Goal: Task Accomplishment & Management: Use online tool/utility

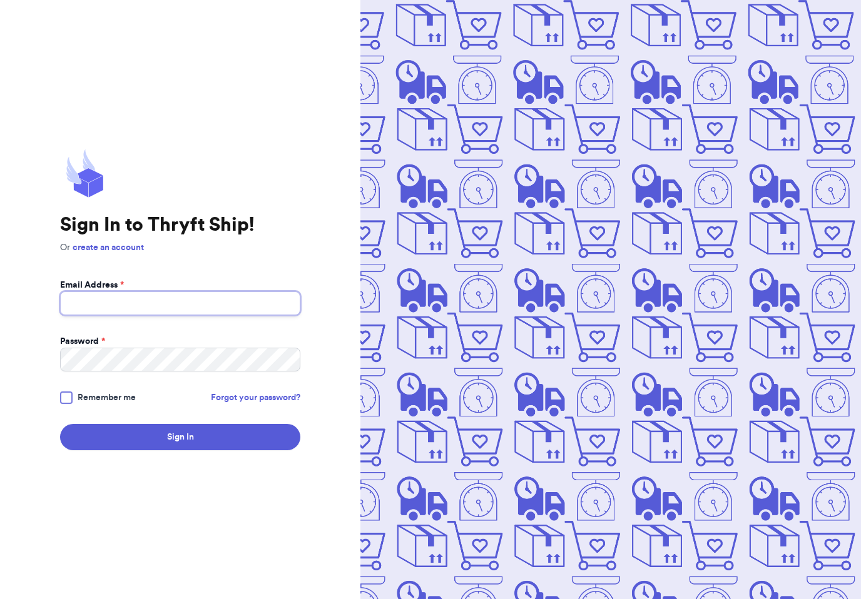
type input "[EMAIL_ADDRESS][DOMAIN_NAME]"
click at [180, 447] on button "Sign In" at bounding box center [180, 437] width 240 height 26
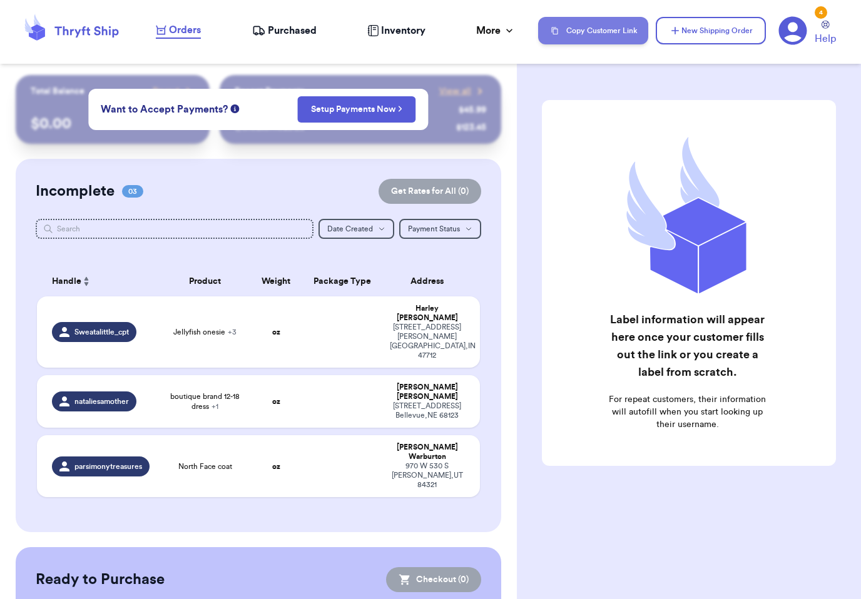
click at [617, 30] on button "Copy Customer Link" at bounding box center [593, 31] width 110 height 28
click at [441, 402] on div "[STREET_ADDRESS]" at bounding box center [427, 411] width 75 height 19
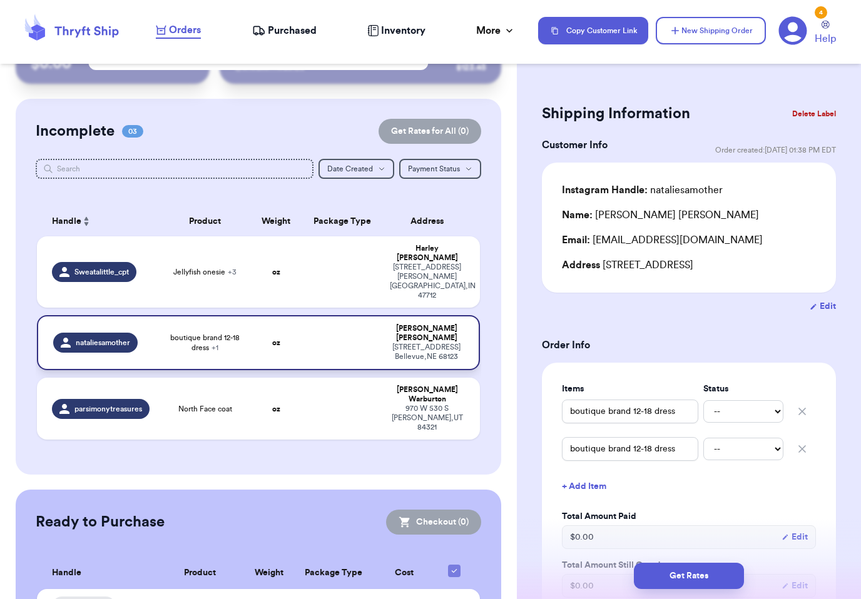
scroll to position [59, 0]
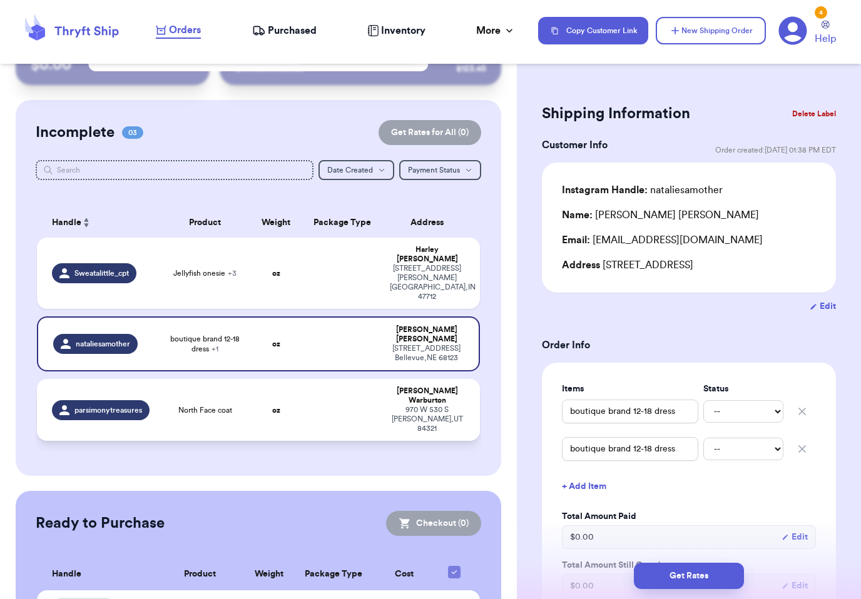
click at [427, 405] on div "[STREET_ADDRESS]" at bounding box center [427, 419] width 75 height 28
type input "North Face coat"
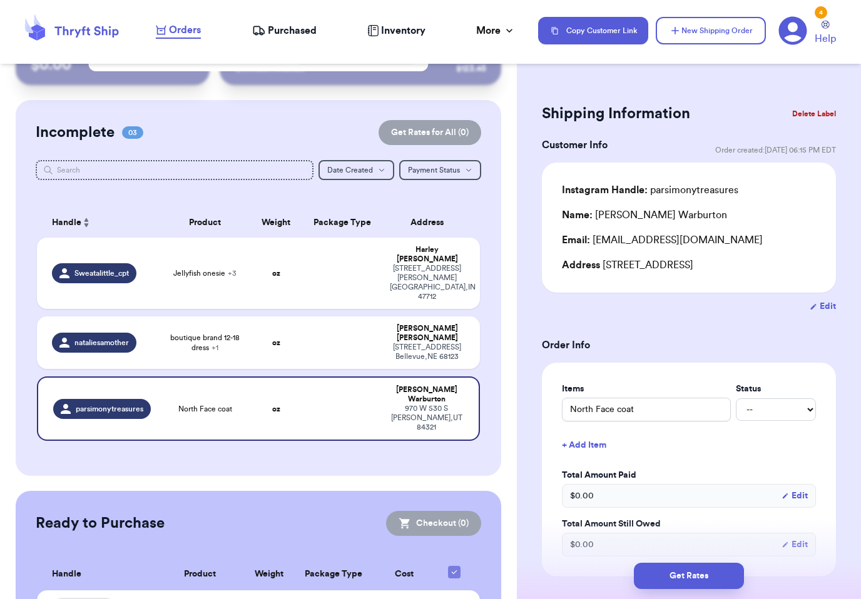
click at [823, 109] on button "Delete Label" at bounding box center [814, 114] width 54 height 28
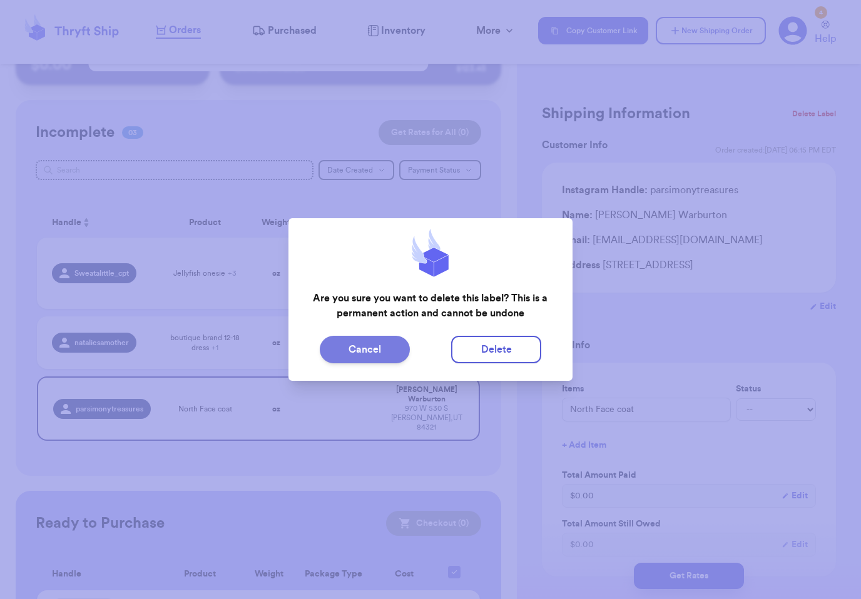
click at [388, 344] on button "Cancel" at bounding box center [365, 350] width 90 height 28
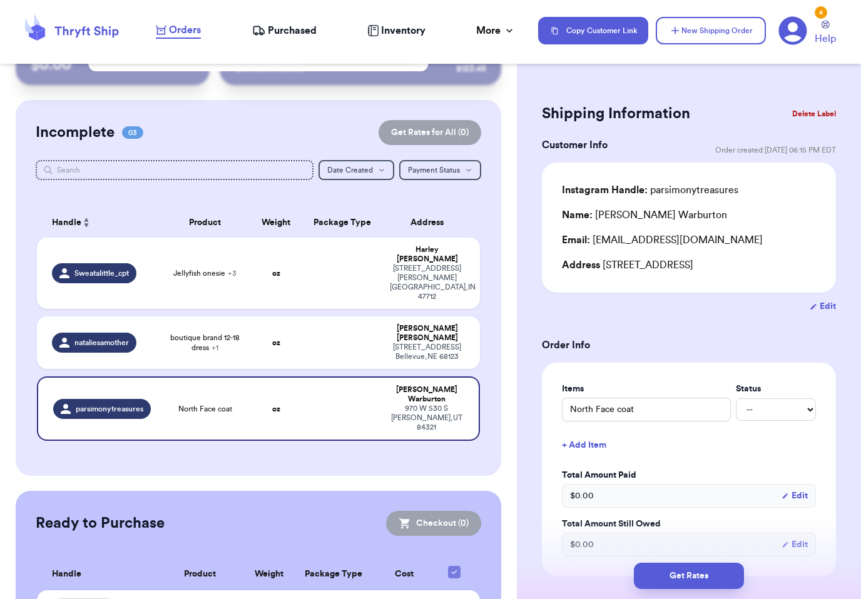
click at [823, 113] on button "Delete Label" at bounding box center [814, 114] width 54 height 28
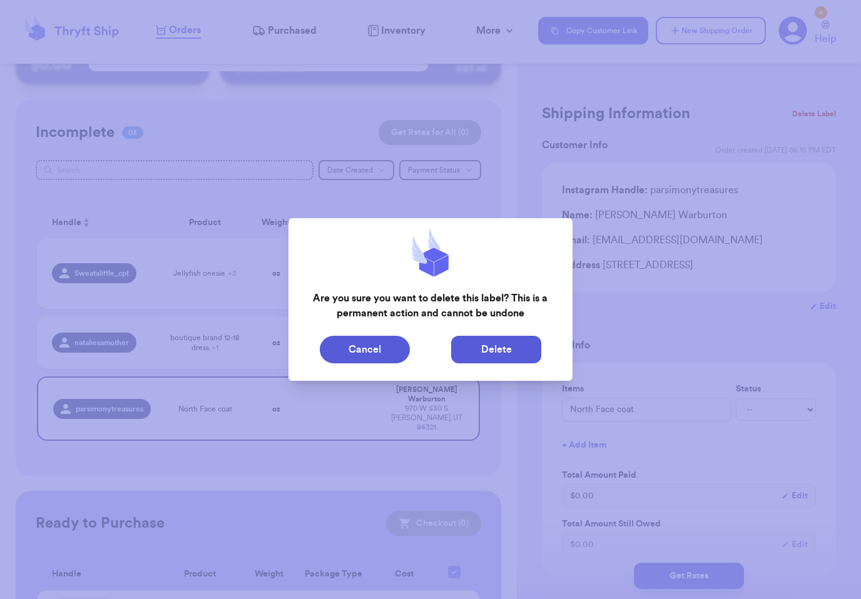
click at [508, 344] on button "Delete" at bounding box center [496, 350] width 90 height 28
type input "Jellyfish onesie"
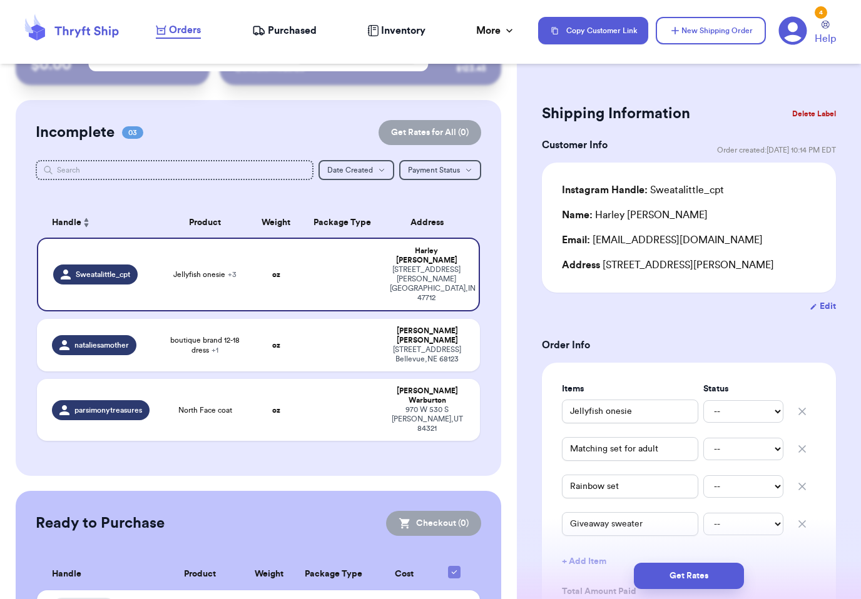
scroll to position [8, 0]
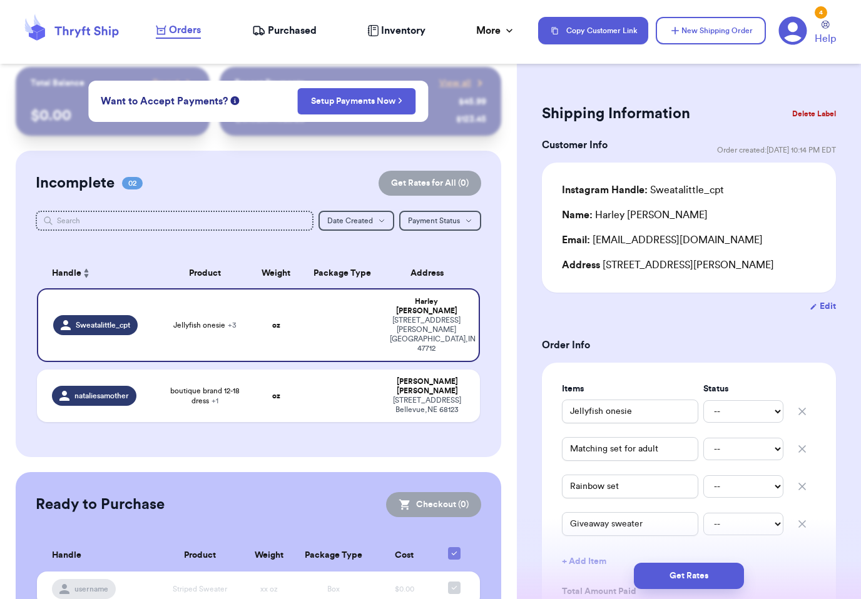
click at [816, 106] on button "Delete Label" at bounding box center [814, 114] width 54 height 28
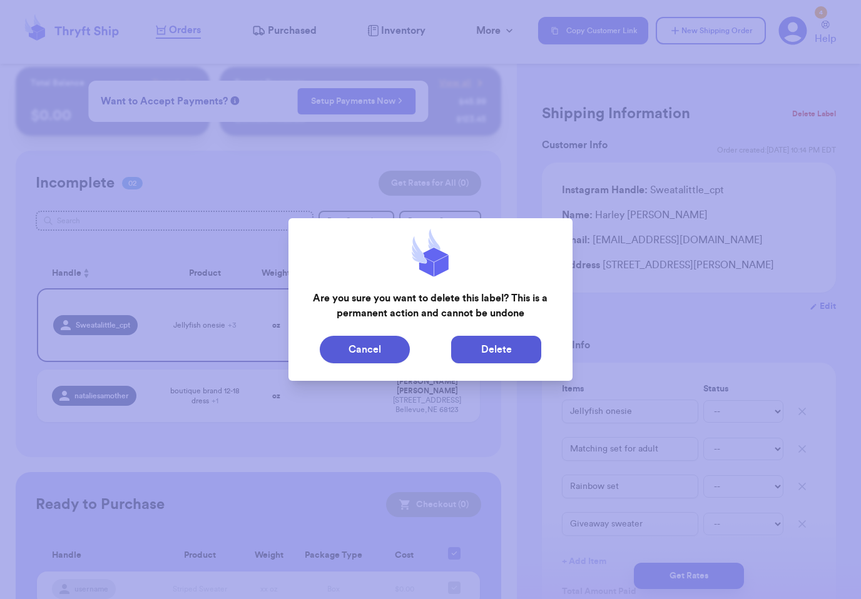
click at [518, 353] on button "Delete" at bounding box center [496, 350] width 90 height 28
type input "boutique brand 12-18 dress"
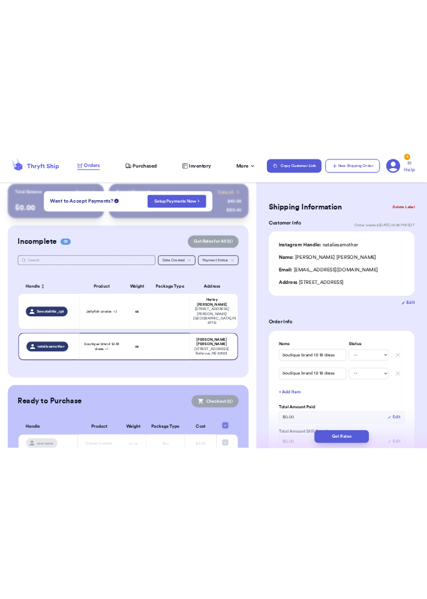
scroll to position [0, 0]
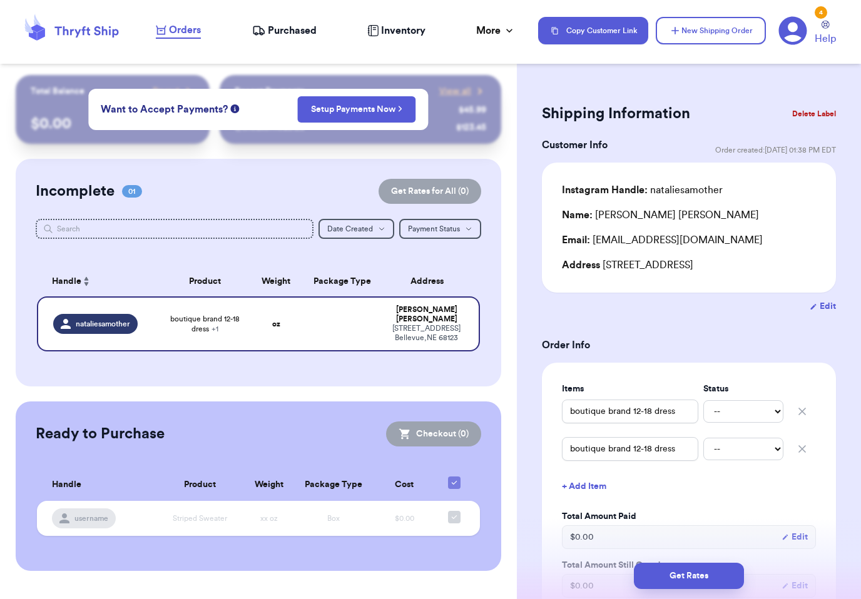
click at [814, 109] on button "Delete Label" at bounding box center [814, 114] width 54 height 28
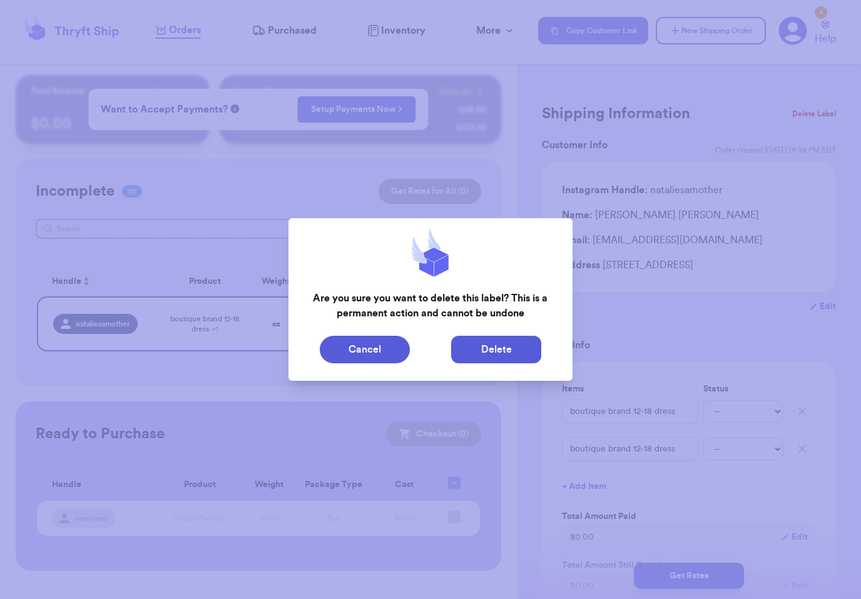
click at [523, 348] on button "Delete" at bounding box center [496, 350] width 90 height 28
